Goal: Task Accomplishment & Management: Use online tool/utility

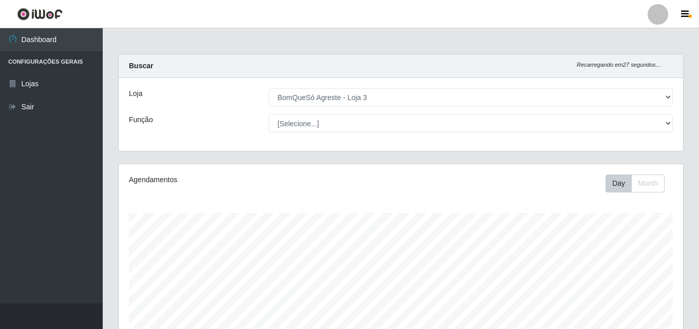
select select "215"
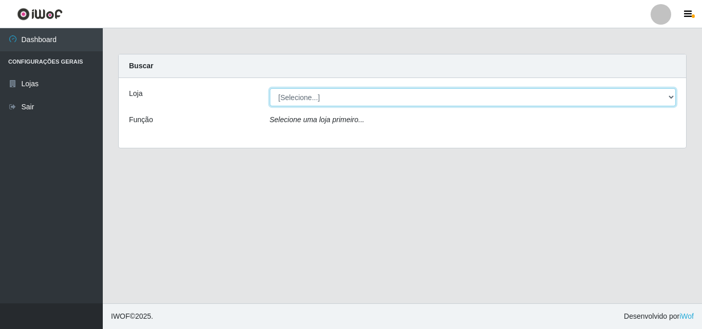
click at [318, 102] on select "[Selecione...] BomQueSó Agreste - Loja 3" at bounding box center [473, 97] width 406 height 18
select select "215"
click at [270, 88] on select "[Selecione...] BomQueSó Agreste - Loja 3" at bounding box center [473, 97] width 406 height 18
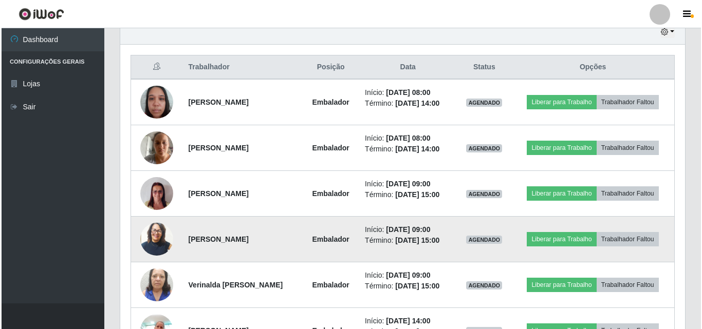
scroll to position [308, 0]
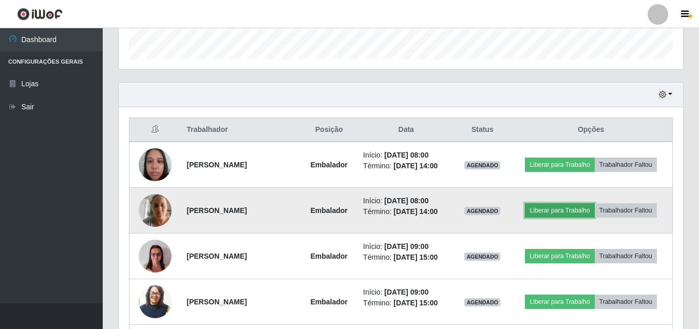
click at [552, 208] on button "Liberar para Trabalho" at bounding box center [559, 210] width 69 height 14
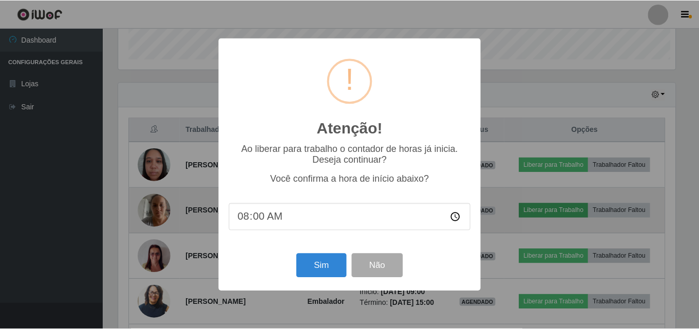
scroll to position [213, 559]
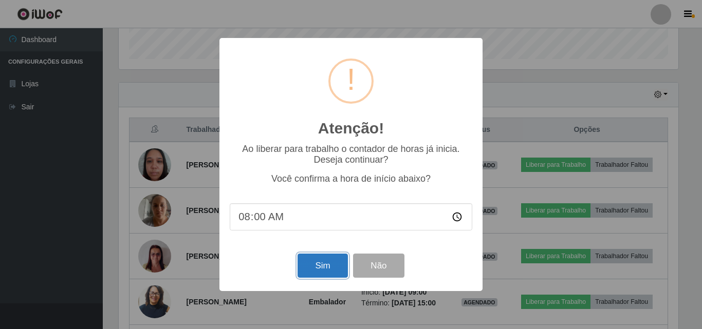
click at [340, 262] on button "Sim" at bounding box center [322, 266] width 50 height 24
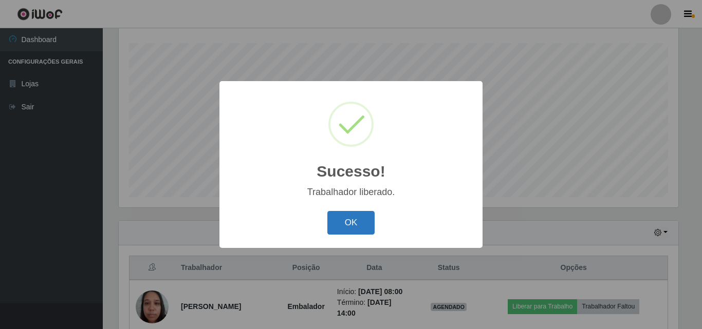
click at [346, 223] on button "OK" at bounding box center [351, 223] width 48 height 24
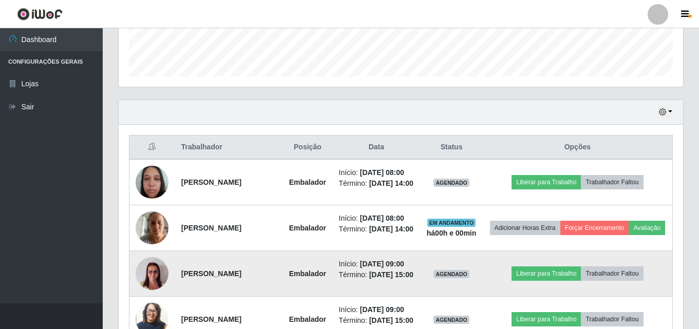
scroll to position [273, 0]
